Goal: Task Accomplishment & Management: Use online tool/utility

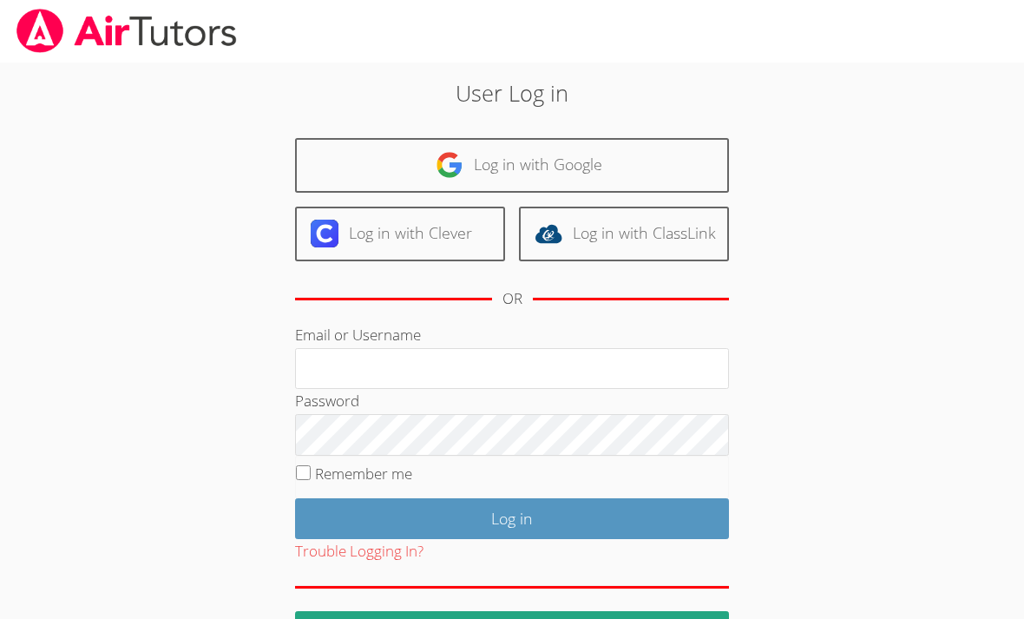
click at [569, 149] on link "Log in with Google" at bounding box center [512, 165] width 434 height 55
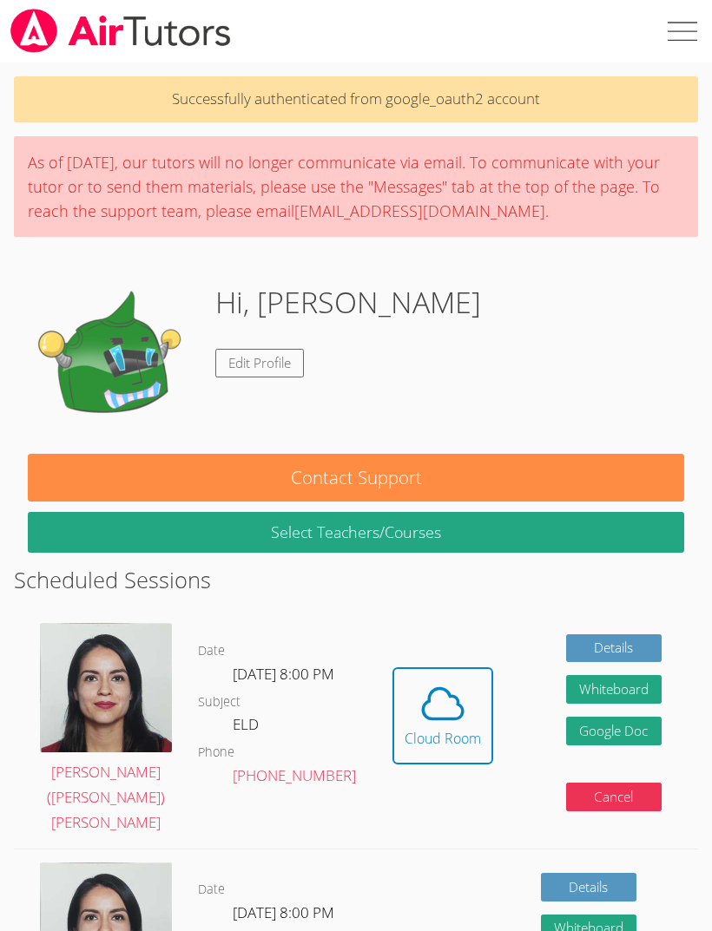
click at [424, 618] on icon at bounding box center [443, 704] width 40 height 30
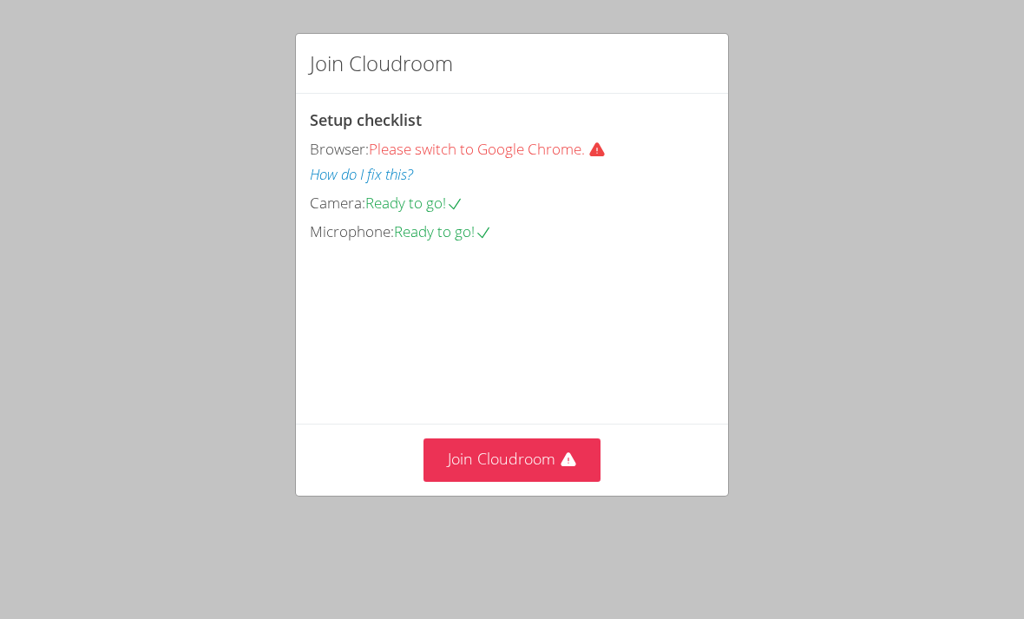
click at [532, 481] on button "Join Cloudroom" at bounding box center [513, 459] width 178 height 43
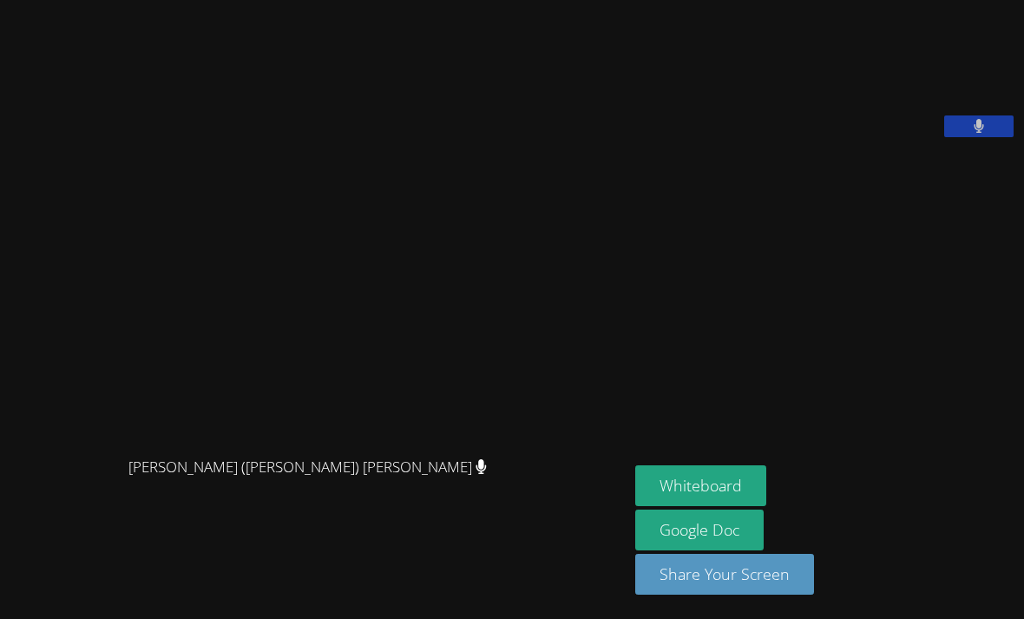
click at [635, 506] on button "Whiteboard" at bounding box center [700, 485] width 131 height 41
